Goal: Navigation & Orientation: Find specific page/section

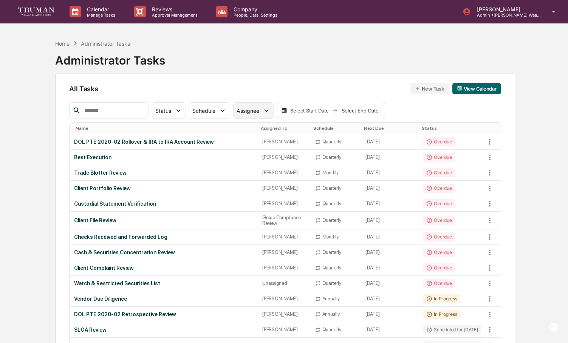
click at [242, 114] on span "Assignee" at bounding box center [247, 111] width 23 height 6
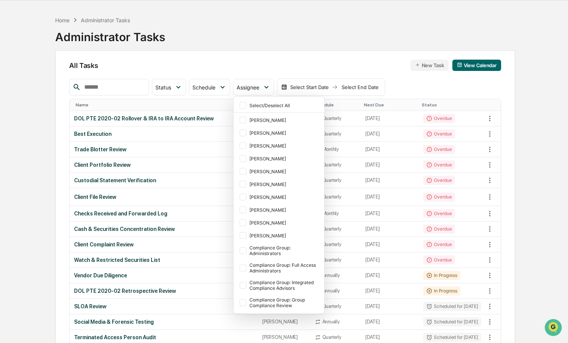
scroll to position [26, 0]
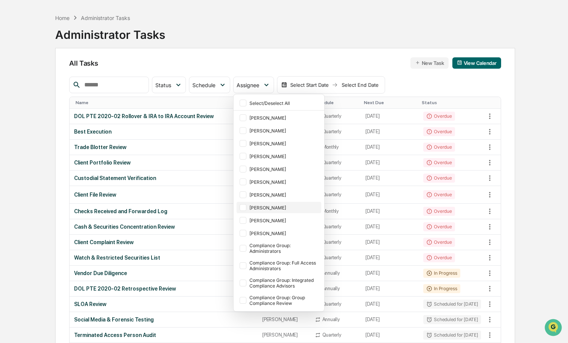
click at [246, 207] on div at bounding box center [242, 207] width 7 height 7
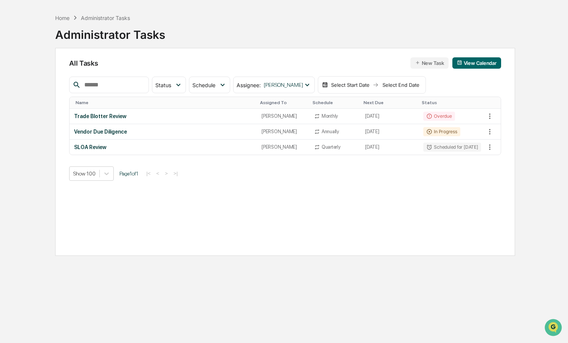
click at [290, 52] on div "All Tasks New Task View Calendar Status Select/Deselect All Done In Progress Ac…" at bounding box center [285, 152] width 460 height 208
click at [109, 118] on div "Trade Blotter Review" at bounding box center [163, 116] width 178 height 6
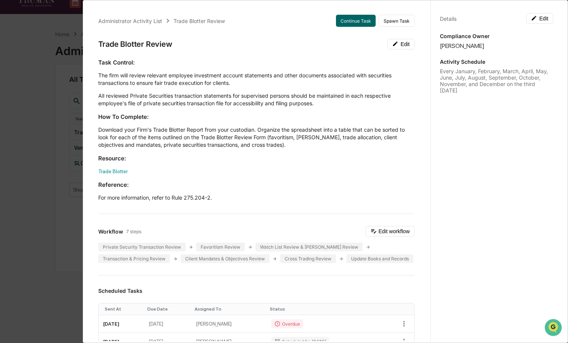
scroll to position [0, 0]
click at [23, 144] on div "Administrator Activity List Trade Blotter Review Continue Task Spawn Task Trade…" at bounding box center [284, 171] width 568 height 343
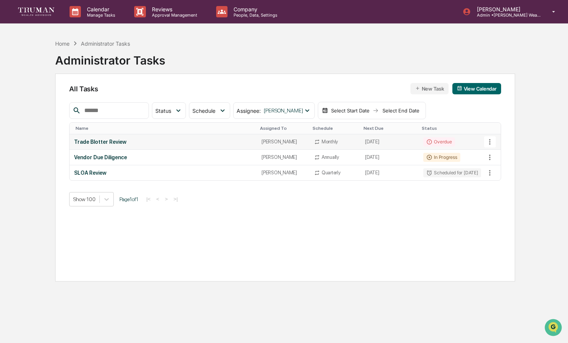
click at [123, 145] on div "Trade Blotter Review" at bounding box center [163, 142] width 178 height 6
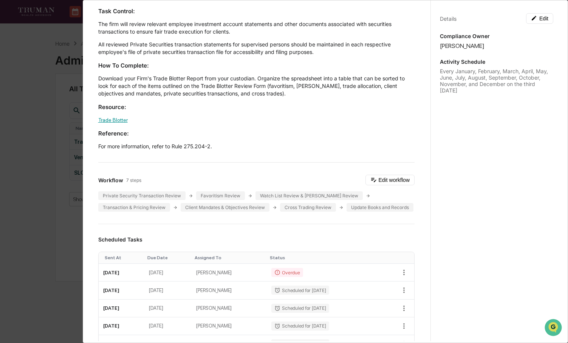
scroll to position [53, 0]
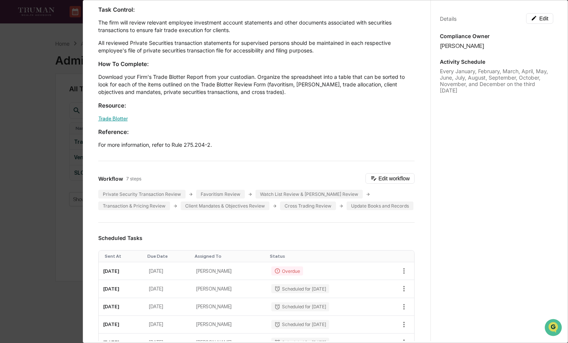
click at [112, 119] on link "Trade Blotter" at bounding box center [112, 119] width 29 height 6
click at [124, 118] on link "Trade Blotter" at bounding box center [112, 119] width 29 height 6
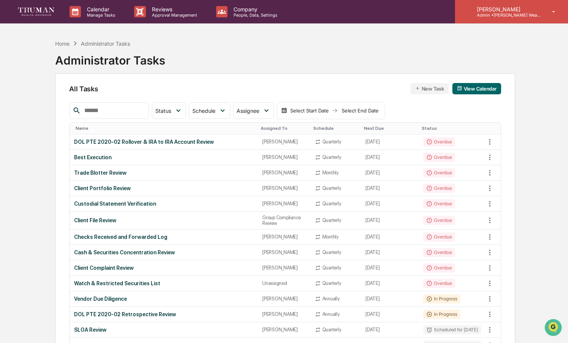
click at [501, 12] on p "Admin • Truman Wealth" at bounding box center [506, 14] width 70 height 5
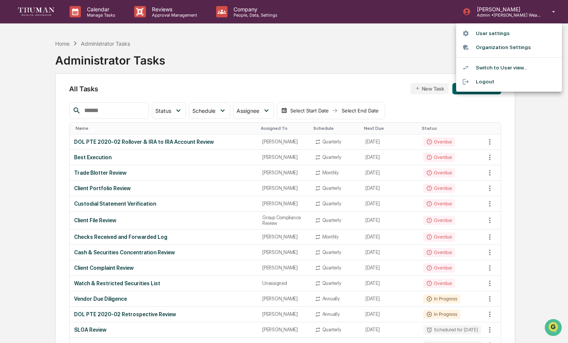
click at [413, 41] on div at bounding box center [284, 171] width 568 height 343
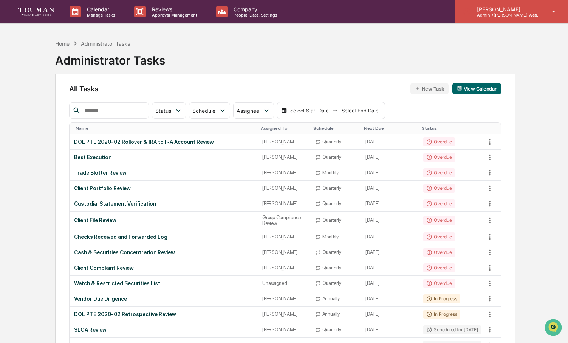
click at [510, 9] on p "[PERSON_NAME]" at bounding box center [506, 9] width 70 height 6
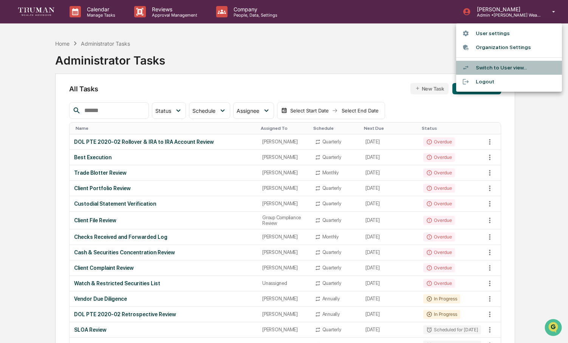
click at [496, 71] on li "Switch to User view..." at bounding box center [509, 68] width 106 height 14
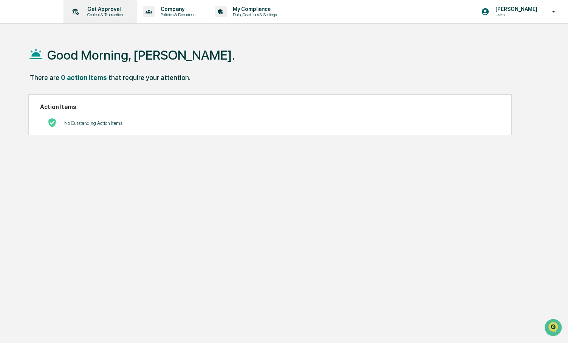
click at [120, 10] on p "Get Approval" at bounding box center [104, 9] width 47 height 6
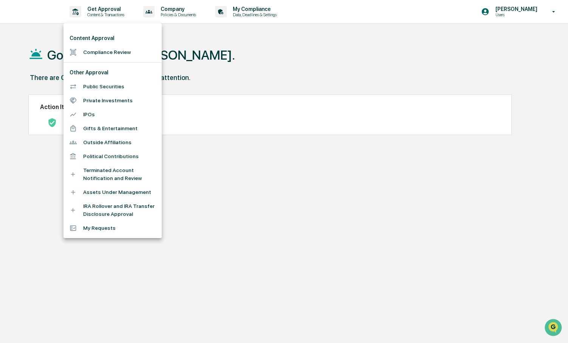
click at [36, 54] on div at bounding box center [284, 171] width 568 height 343
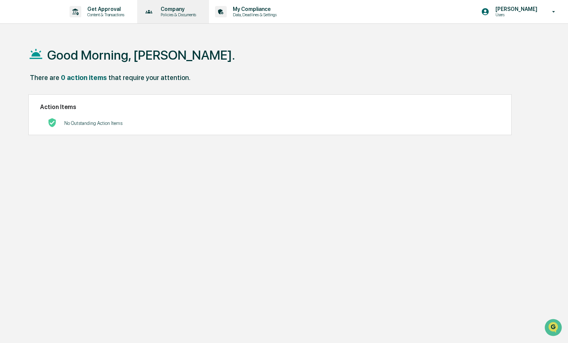
click at [186, 11] on p "Company" at bounding box center [176, 9] width 45 height 6
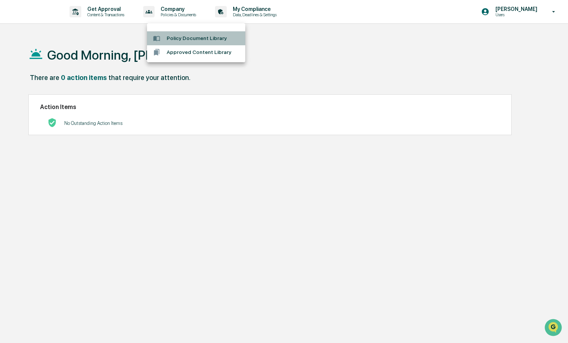
click at [181, 38] on li "Policy Document Library" at bounding box center [196, 38] width 98 height 14
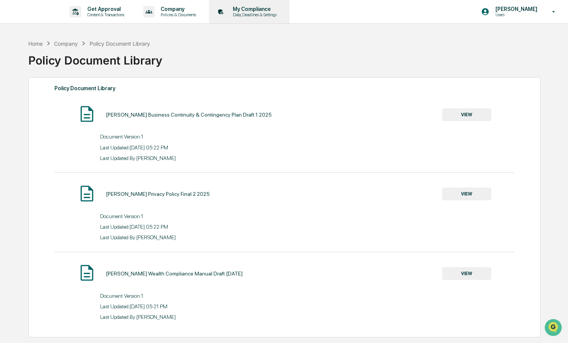
click at [277, 20] on div "My Compliance Data, Deadlines & Settings" at bounding box center [248, 11] width 73 height 23
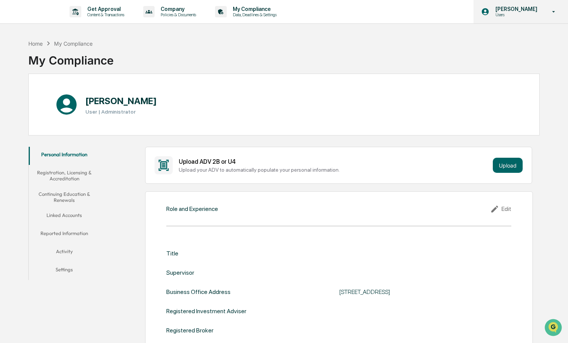
click at [496, 11] on p "[PERSON_NAME]" at bounding box center [515, 9] width 52 height 6
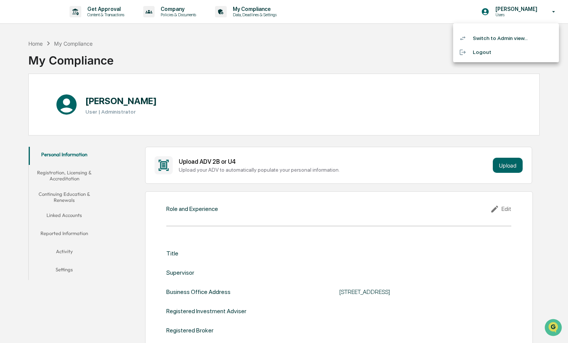
click at [43, 45] on div at bounding box center [284, 171] width 568 height 343
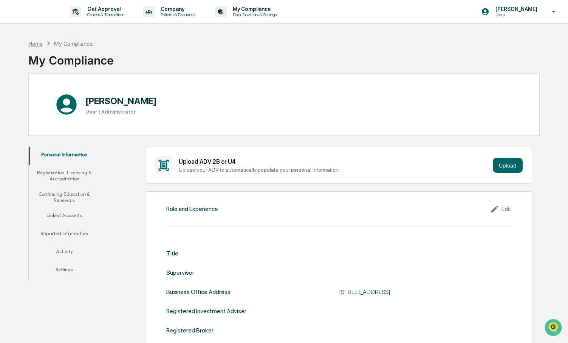
click at [41, 45] on div "Home" at bounding box center [35, 43] width 14 height 6
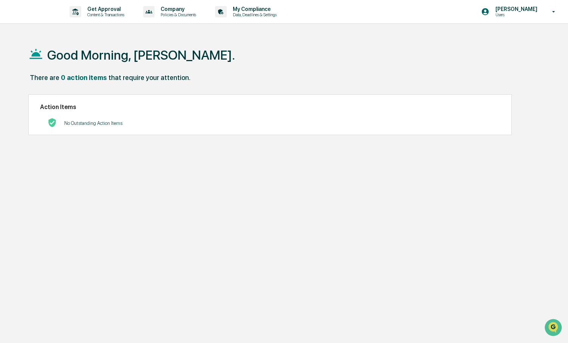
click at [501, 30] on div "Get Approval Content & Transactions Company Policies & Documents My Compliance …" at bounding box center [284, 189] width 568 height 379
click at [489, 11] on p "[PERSON_NAME]" at bounding box center [515, 9] width 52 height 6
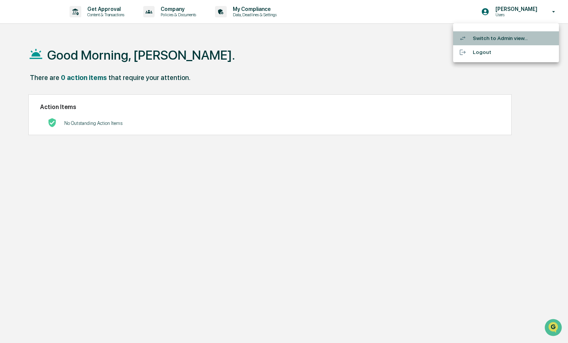
click at [481, 37] on li "Switch to Admin view..." at bounding box center [506, 38] width 106 height 14
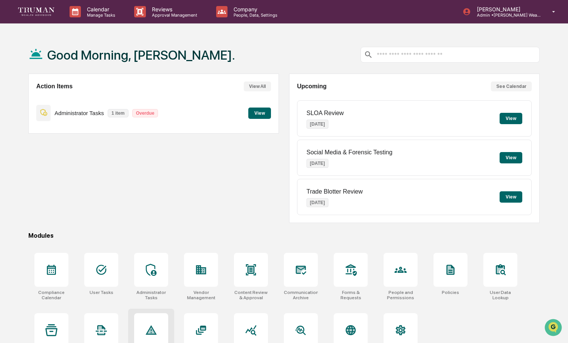
scroll to position [36, 0]
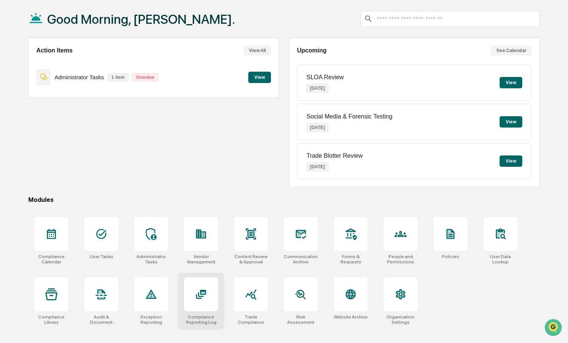
click at [197, 299] on icon at bounding box center [201, 294] width 10 height 9
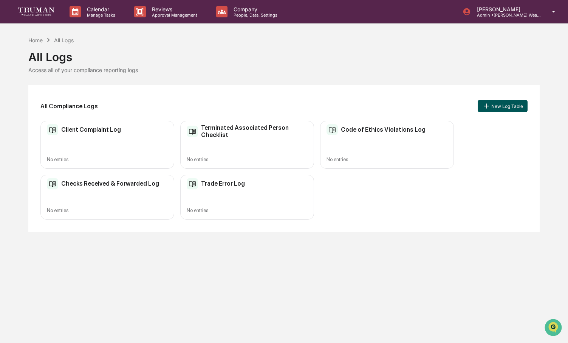
click at [493, 109] on button "New Log Table" at bounding box center [502, 106] width 50 height 12
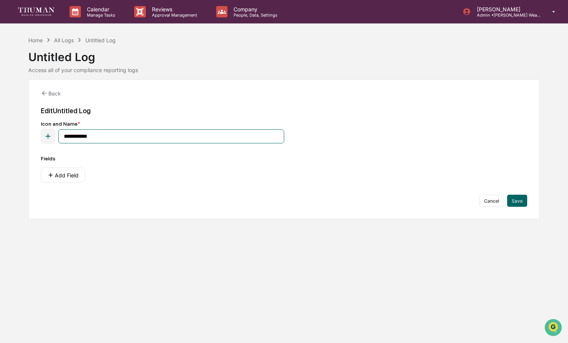
click at [192, 139] on input "**********" at bounding box center [170, 137] width 225 height 14
click at [63, 43] on div "Home All Logs Untitled Log" at bounding box center [71, 40] width 87 height 8
click at [42, 40] on div "Home" at bounding box center [35, 40] width 14 height 6
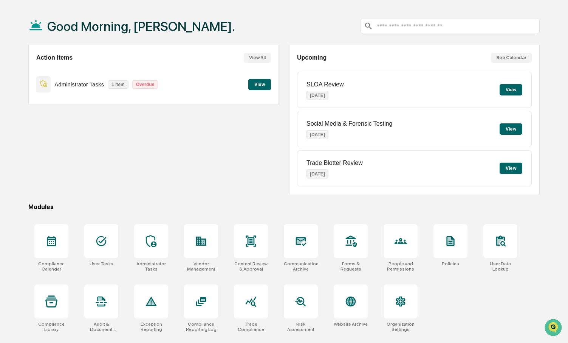
scroll to position [25, 0]
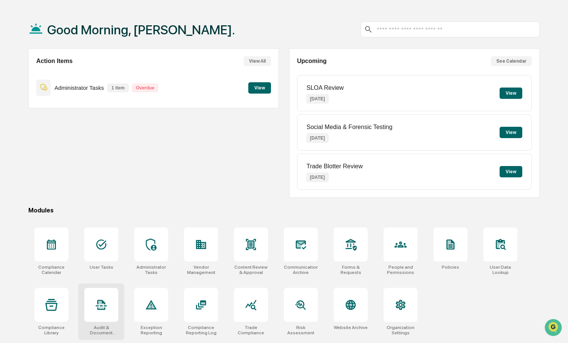
click at [95, 318] on div at bounding box center [101, 305] width 34 height 34
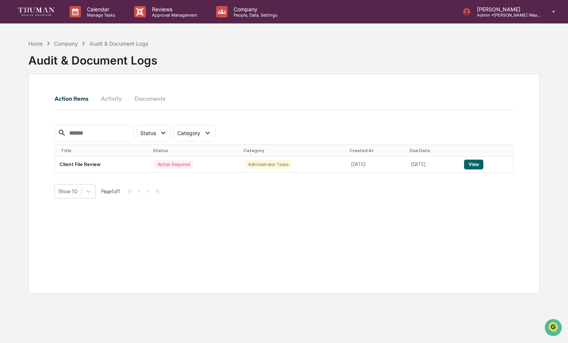
click at [120, 102] on button "Activity" at bounding box center [111, 98] width 34 height 18
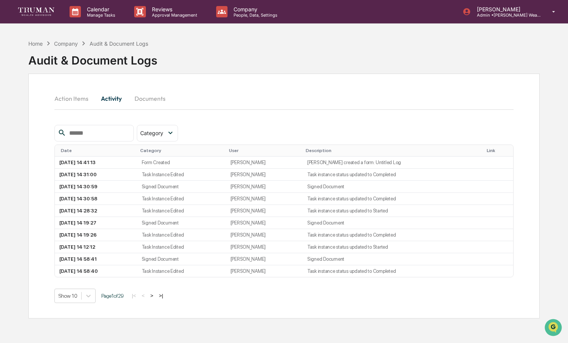
click at [85, 101] on button "Action Items" at bounding box center [74, 98] width 40 height 18
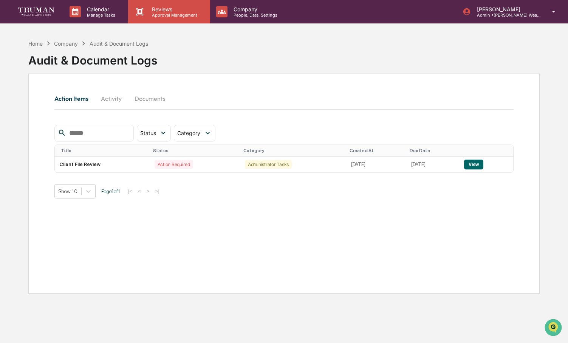
click at [153, 12] on p "Approval Management" at bounding box center [173, 14] width 55 height 5
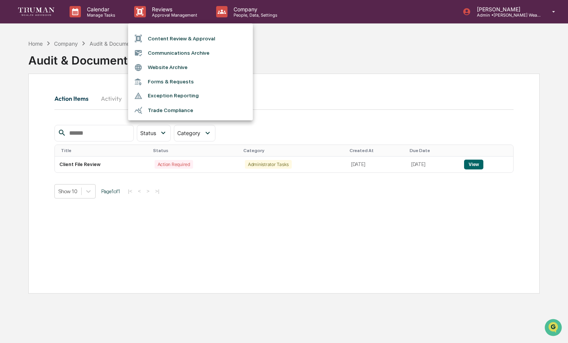
click at [239, 9] on div at bounding box center [284, 171] width 568 height 343
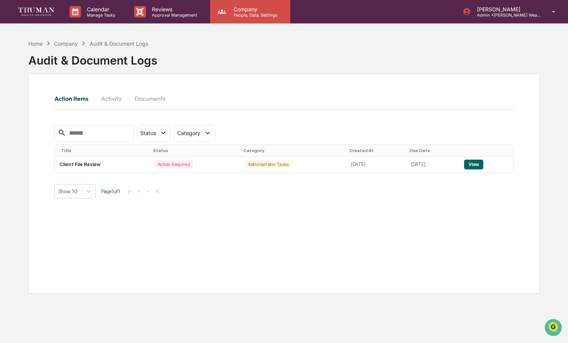
click at [237, 9] on p "Company" at bounding box center [254, 9] width 54 height 6
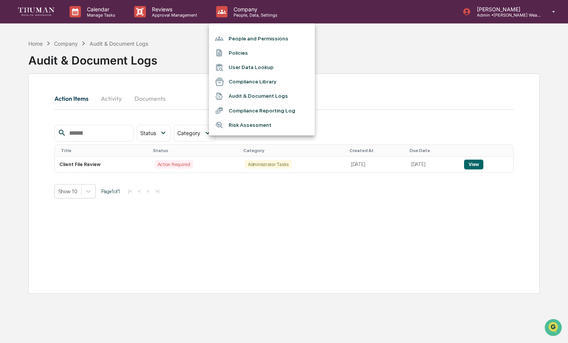
click at [484, 14] on div at bounding box center [284, 171] width 568 height 343
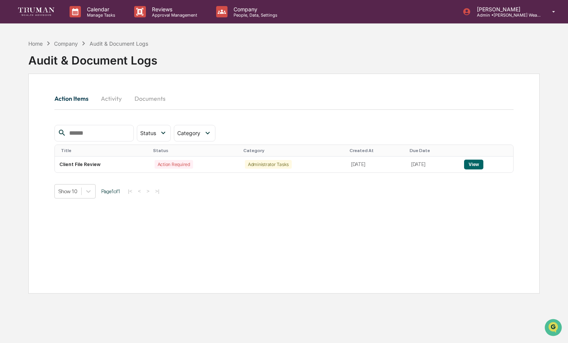
click at [484, 14] on p "Admin • Truman Wealth" at bounding box center [506, 14] width 70 height 5
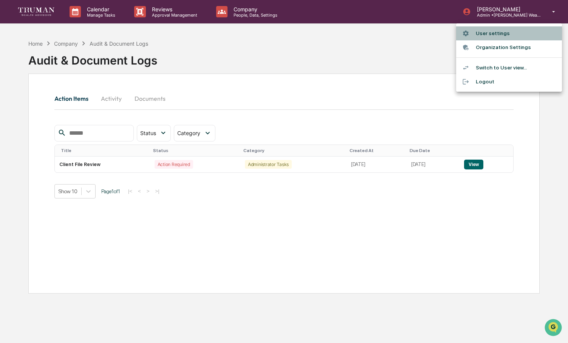
click at [471, 36] on div at bounding box center [469, 33] width 14 height 7
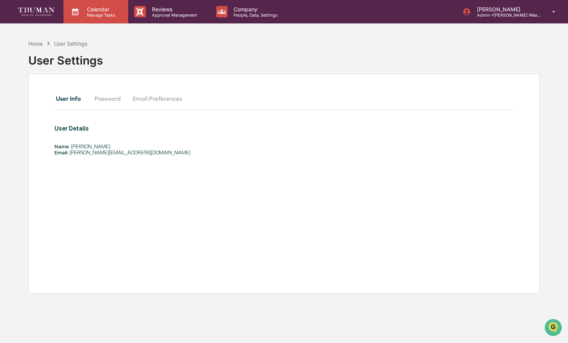
click at [105, 16] on p "Manage Tasks" at bounding box center [100, 14] width 38 height 5
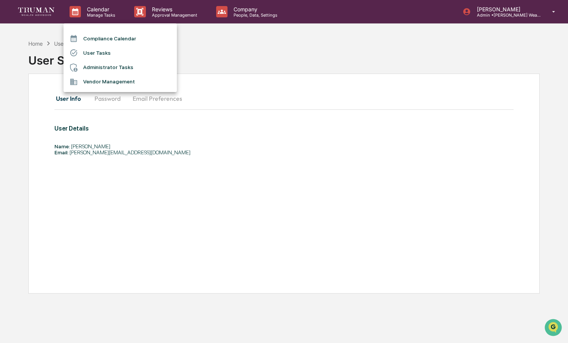
click at [45, 15] on div at bounding box center [284, 171] width 568 height 343
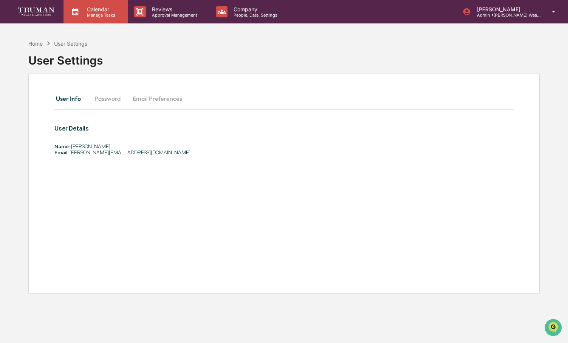
click at [88, 12] on p "Manage Tasks" at bounding box center [100, 14] width 38 height 5
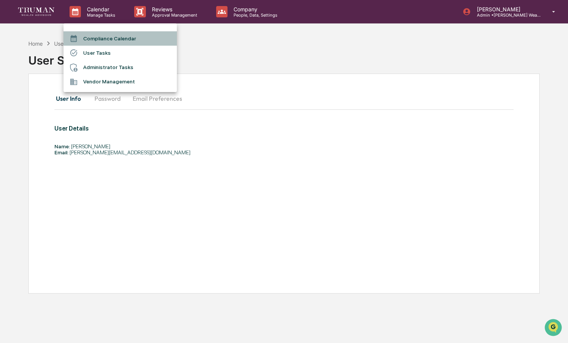
click at [88, 39] on li "Compliance Calendar" at bounding box center [119, 38] width 113 height 14
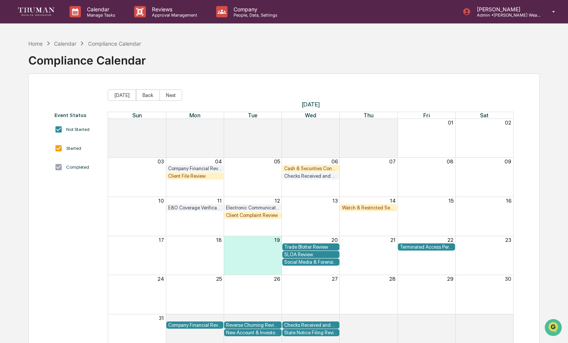
click at [94, 23] on div "Calendar Manage Tasks Reviews Approval Management Company People, Data, Setting…" at bounding box center [284, 12] width 568 height 24
click at [93, 9] on p "Calendar" at bounding box center [100, 9] width 38 height 6
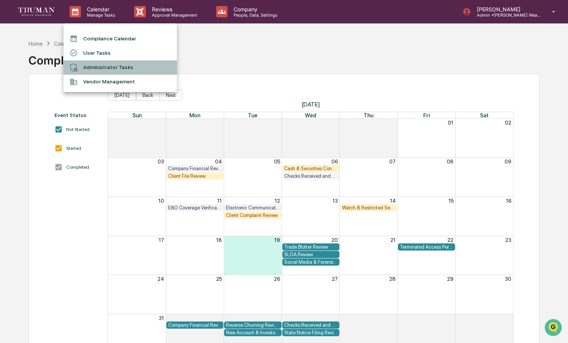
click at [97, 69] on li "Administrator Tasks" at bounding box center [119, 67] width 113 height 14
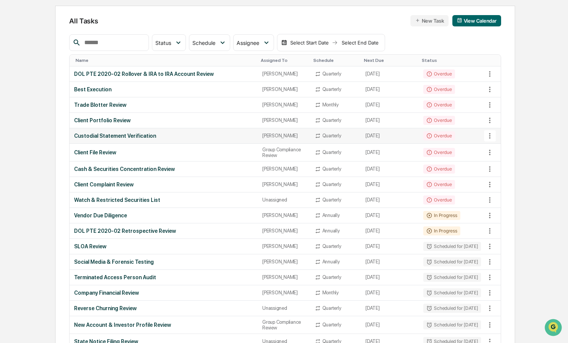
scroll to position [69, 0]
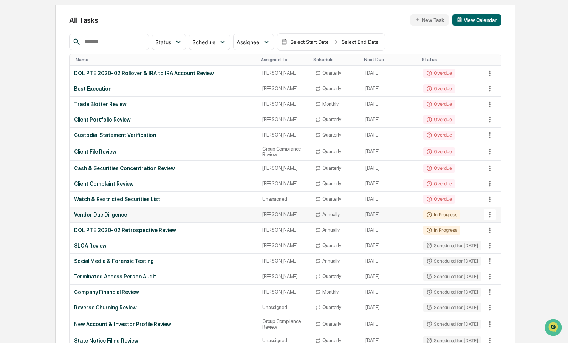
click at [115, 218] on div "Vendor Due Diligence" at bounding box center [163, 215] width 179 height 6
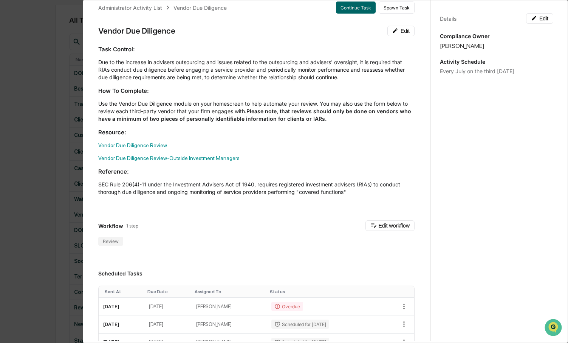
scroll to position [0, 0]
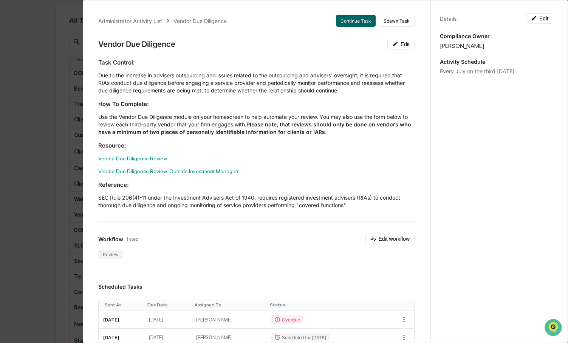
click at [40, 56] on div "Administrator Activity List Vendor Due Diligence Continue Task Spawn Task Vendo…" at bounding box center [284, 171] width 568 height 343
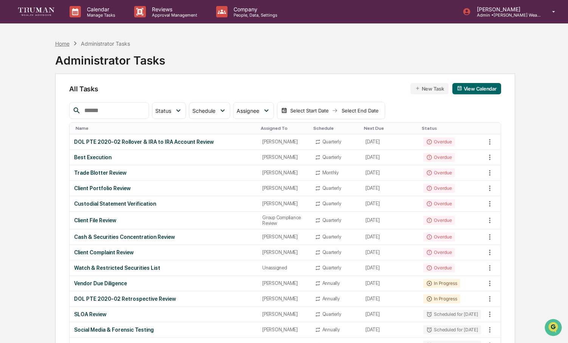
click at [61, 44] on div "Home" at bounding box center [62, 43] width 14 height 6
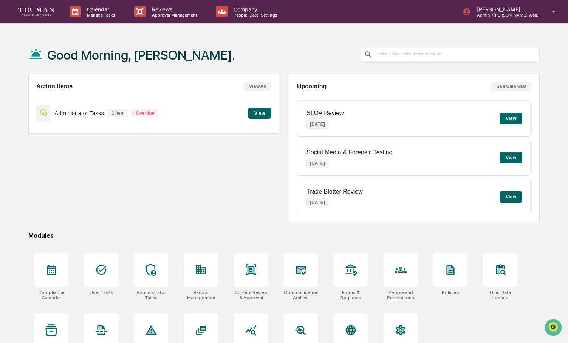
scroll to position [36, 0]
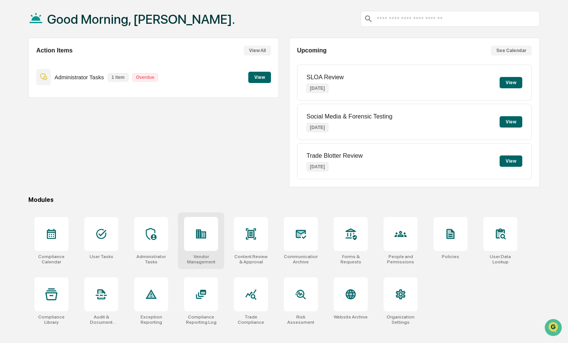
click at [198, 241] on div at bounding box center [201, 234] width 34 height 34
